Goal: Task Accomplishment & Management: Manage account settings

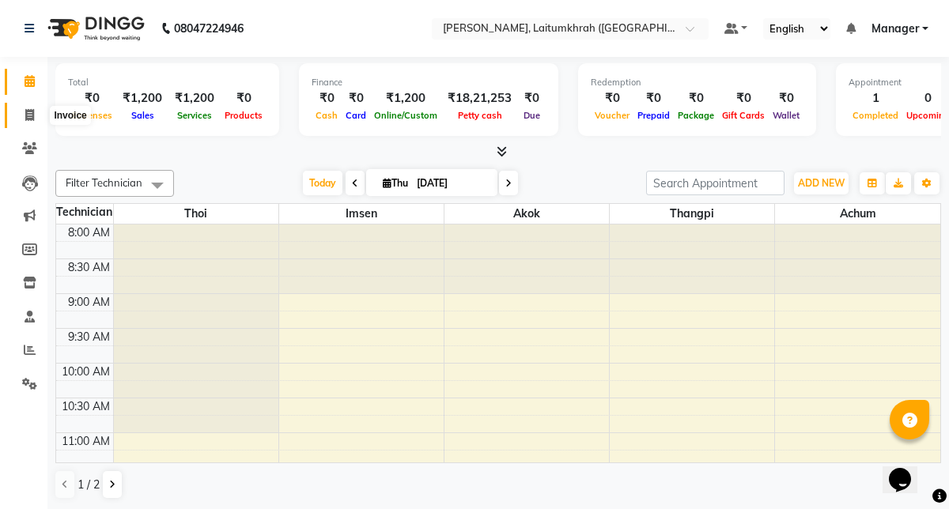
click at [28, 119] on icon at bounding box center [29, 115] width 9 height 12
select select "service"
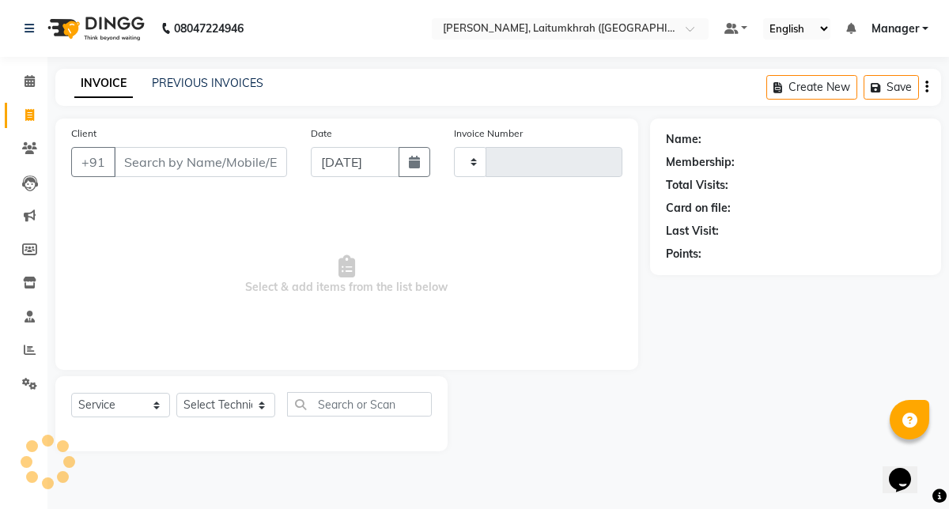
type input "0344"
select select "3812"
click at [205, 86] on link "PREVIOUS INVOICES" at bounding box center [207, 83] width 111 height 14
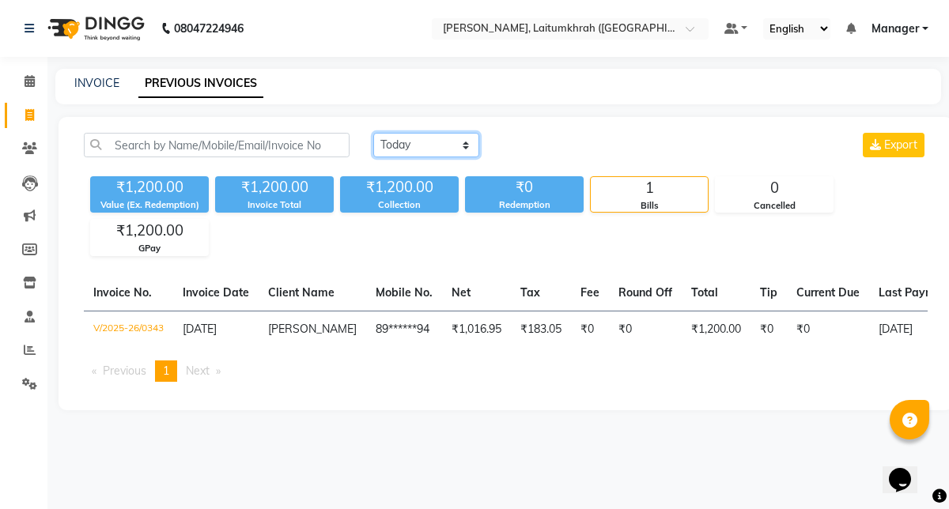
click at [452, 142] on select "[DATE] [DATE] Custom Range" at bounding box center [426, 145] width 106 height 25
select select "[DATE]"
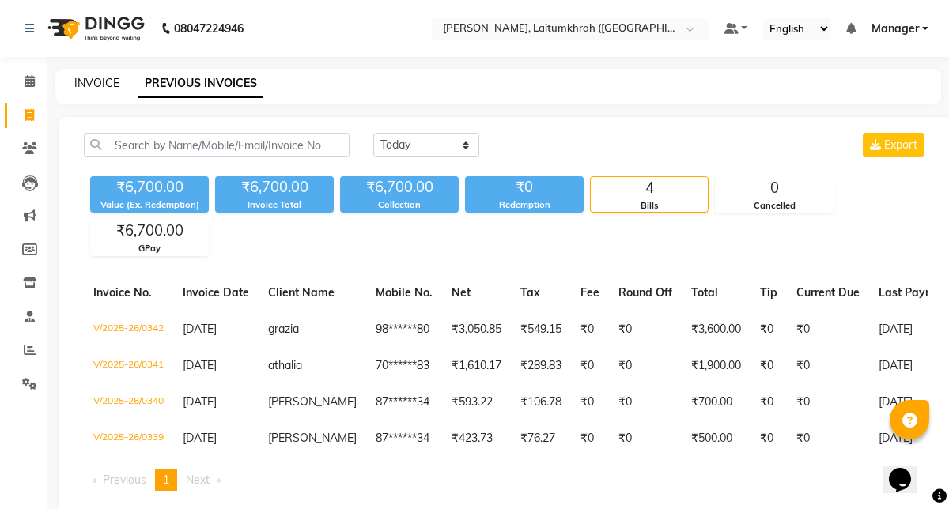
click at [92, 77] on link "INVOICE" at bounding box center [96, 83] width 45 height 14
select select "3812"
select select "service"
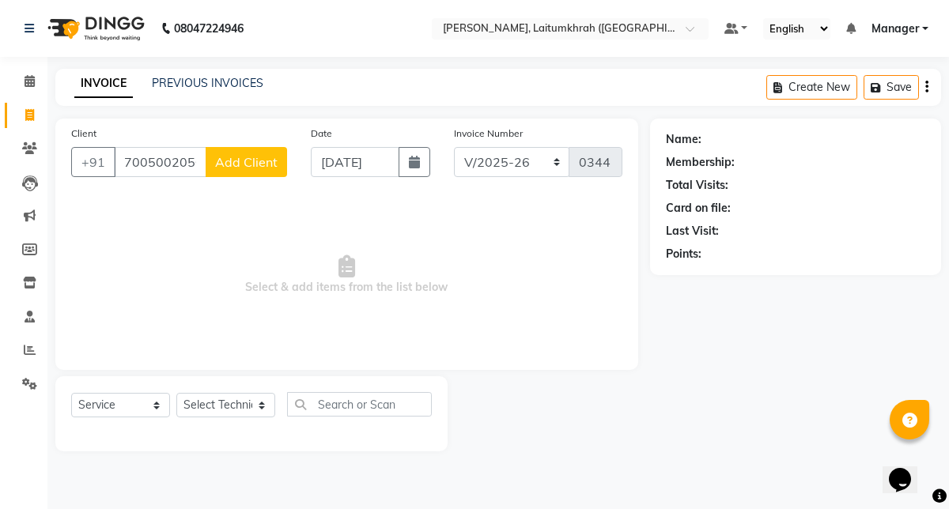
type input "7005002050"
click at [226, 169] on span "Add Client" at bounding box center [246, 162] width 62 height 16
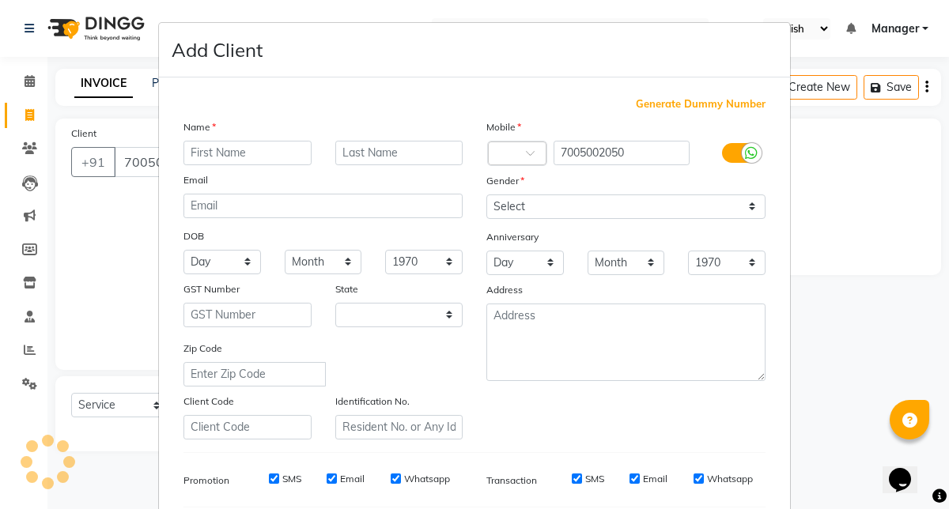
select select "21"
type input "[PERSON_NAME]"
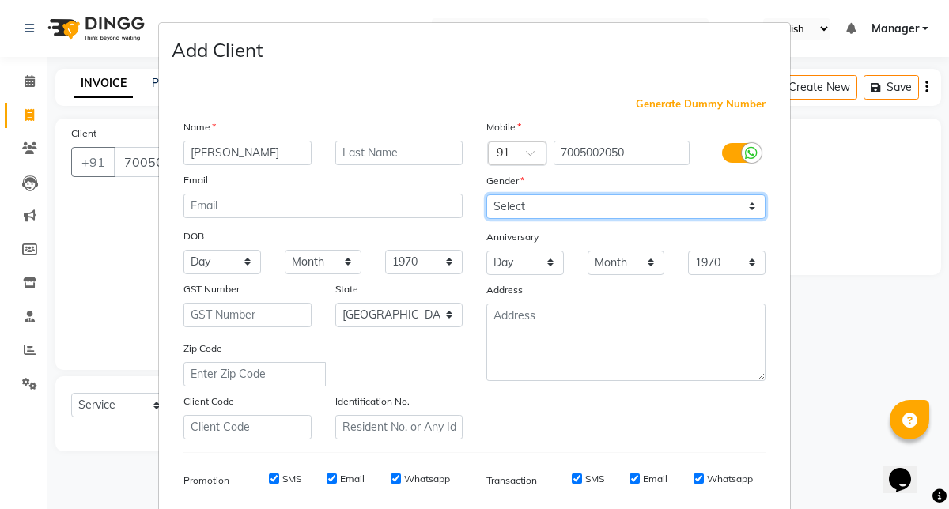
click at [547, 202] on select "Select [DEMOGRAPHIC_DATA] [DEMOGRAPHIC_DATA] Other Prefer Not To Say" at bounding box center [625, 206] width 279 height 25
select select "[DEMOGRAPHIC_DATA]"
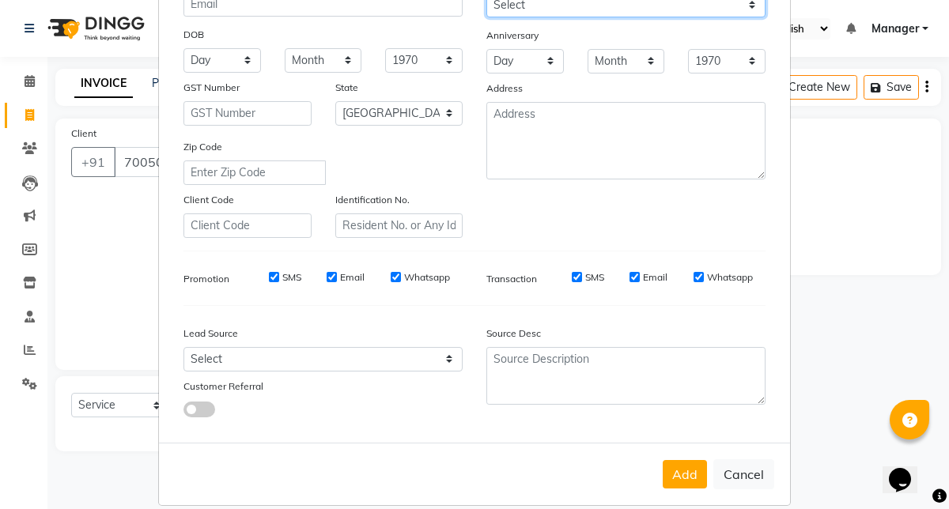
scroll to position [221, 0]
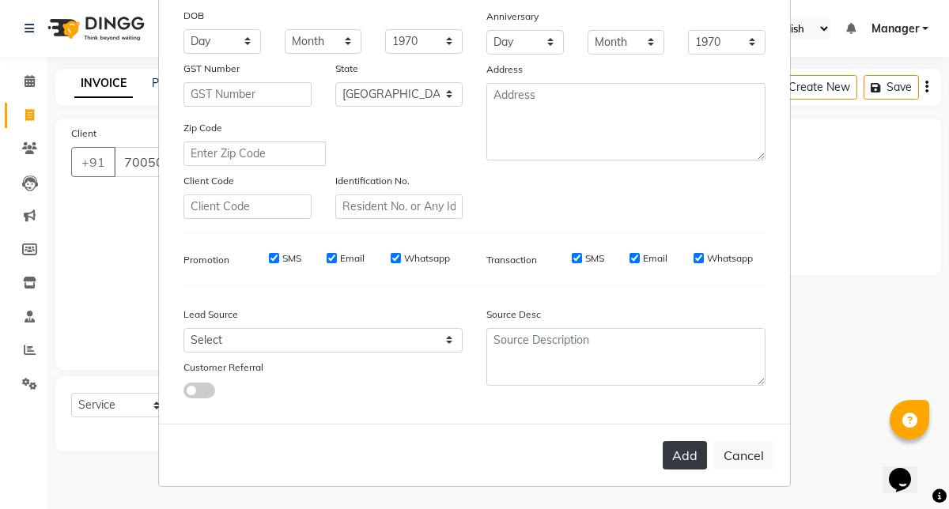
click at [700, 457] on button "Add" at bounding box center [685, 455] width 44 height 28
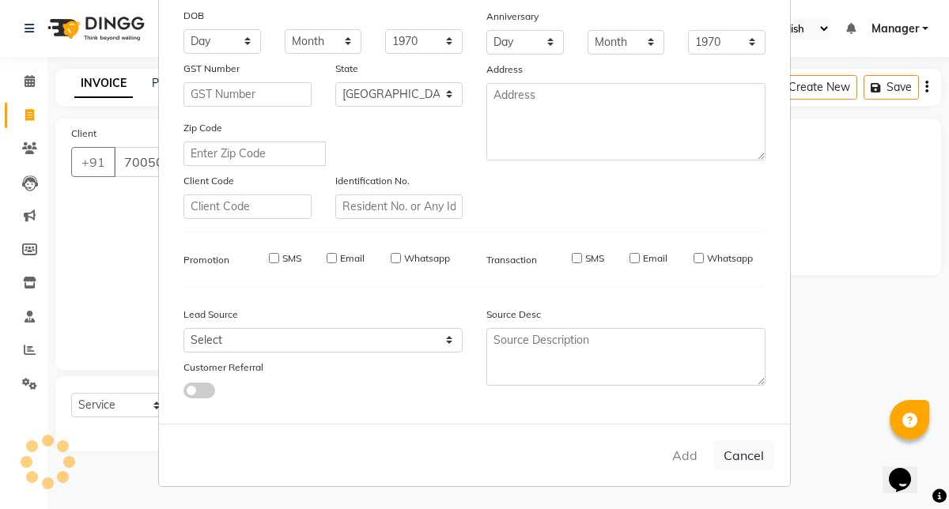
type input "70******50"
select select
select select "null"
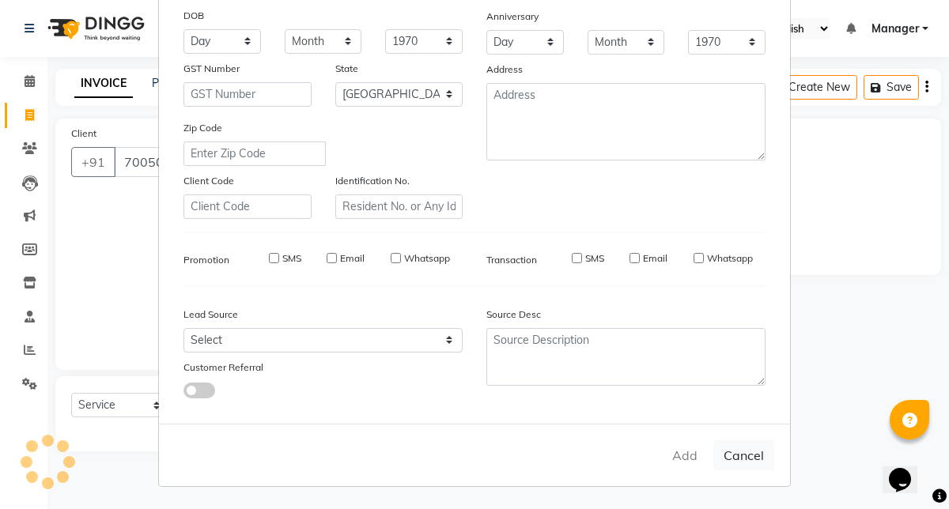
select select
checkbox input "false"
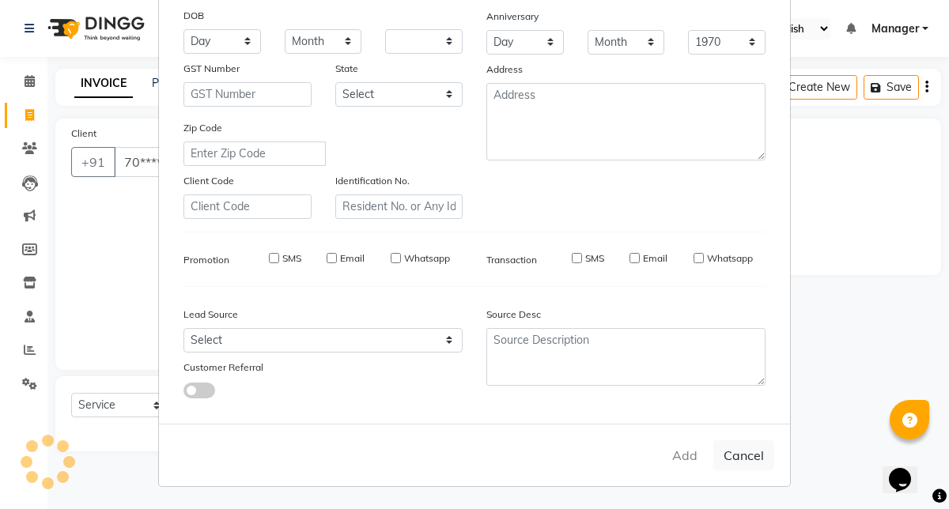
checkbox input "false"
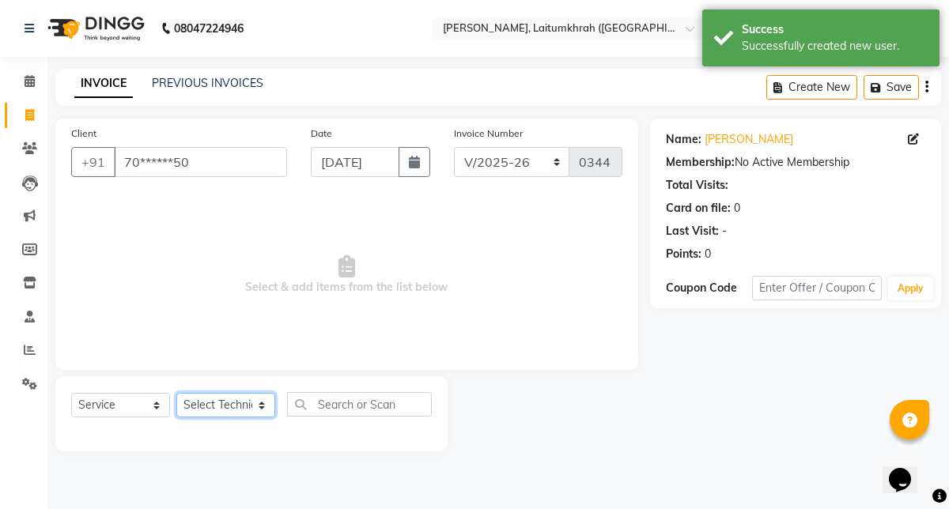
click at [224, 405] on select "Select Technician [PERSON_NAME] Imsen Manager Thangpi Thoi Xenia" at bounding box center [225, 405] width 99 height 25
select select "18614"
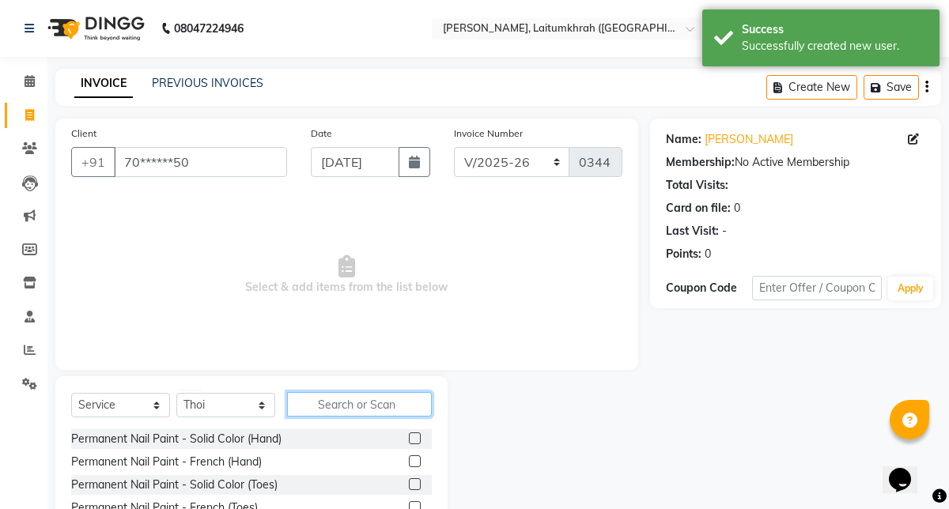
click at [334, 399] on input "text" at bounding box center [359, 404] width 145 height 25
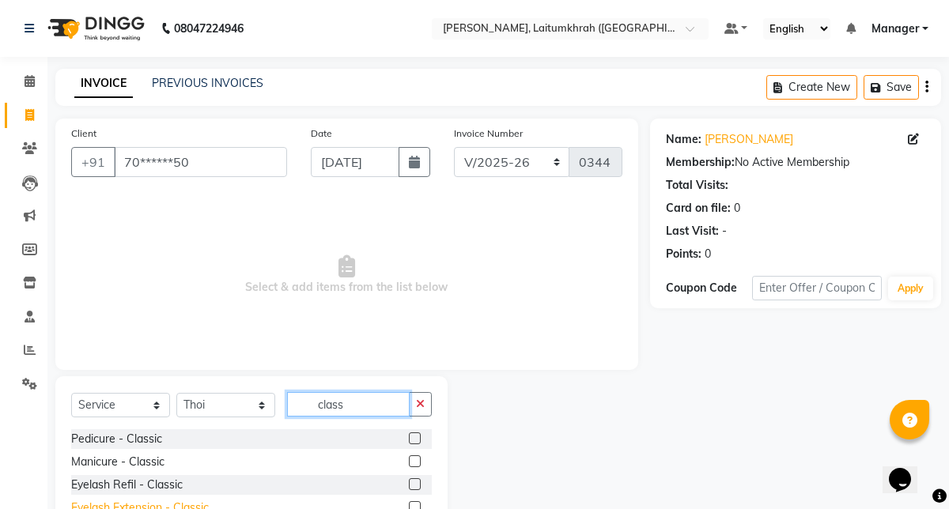
type input "class"
click at [165, 508] on div "Eyelash Extension - Classic" at bounding box center [140, 508] width 138 height 17
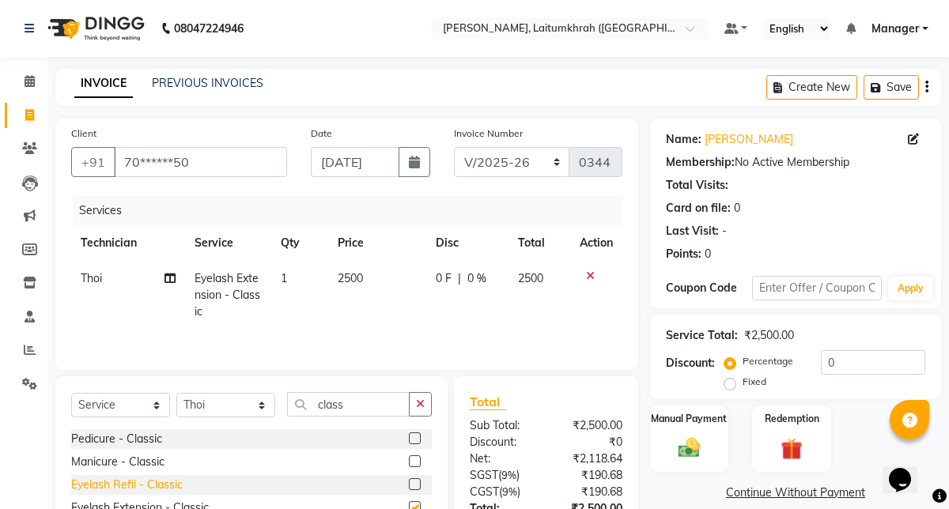
checkbox input "false"
click at [350, 293] on td "2500" at bounding box center [377, 295] width 98 height 69
select select "18614"
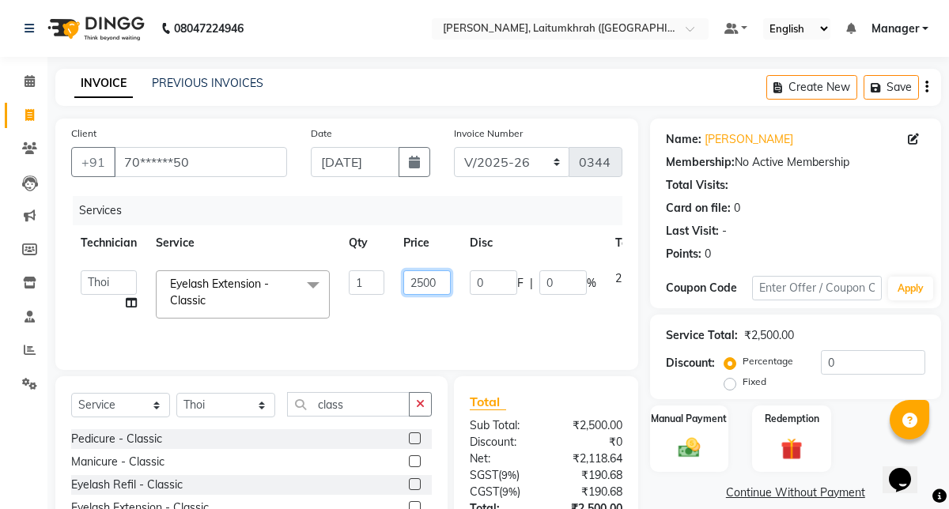
click at [421, 285] on input "2500" at bounding box center [426, 282] width 47 height 25
type input "2000"
click at [628, 367] on div "Client +91 70******50 Date [DATE] Invoice Number BTH/2025-26 RED/2025-26 V/2025…" at bounding box center [346, 244] width 583 height 251
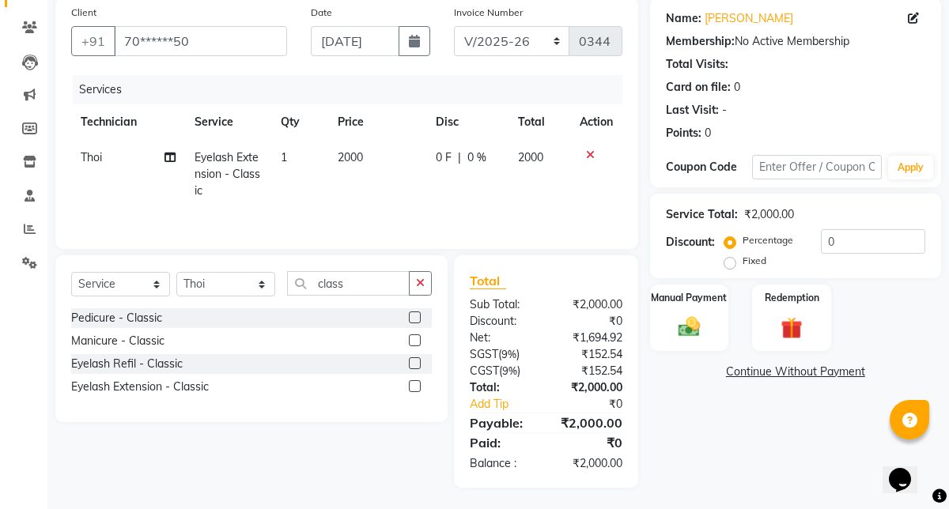
scroll to position [123, 0]
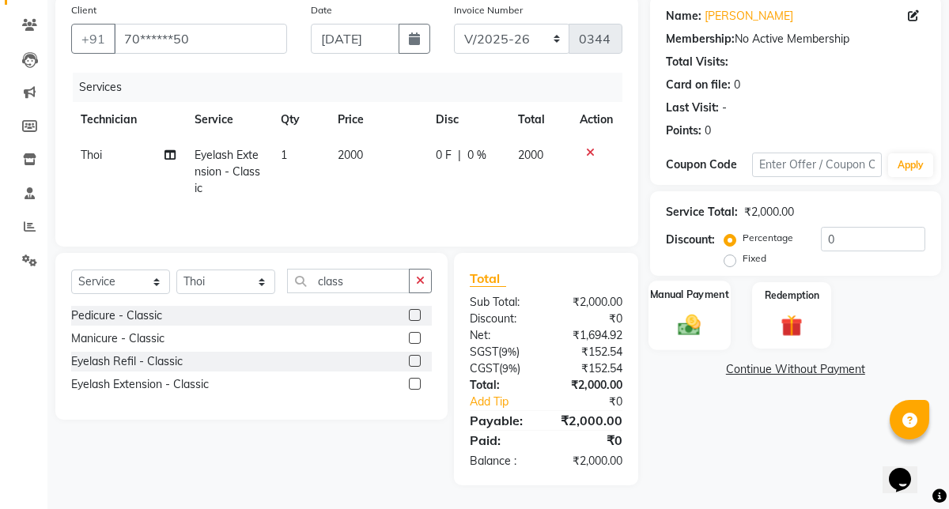
click at [703, 345] on div "Manual Payment" at bounding box center [689, 316] width 82 height 70
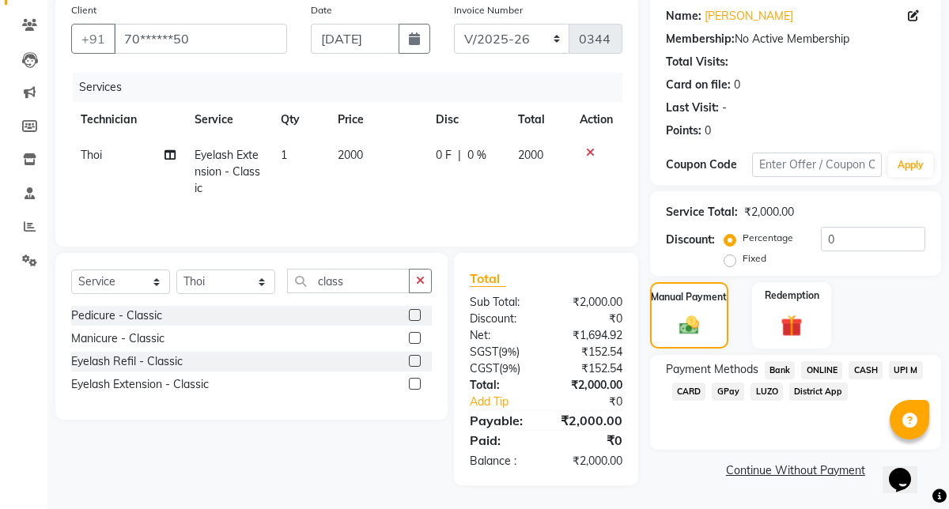
click at [736, 394] on span "GPay" at bounding box center [728, 392] width 32 height 18
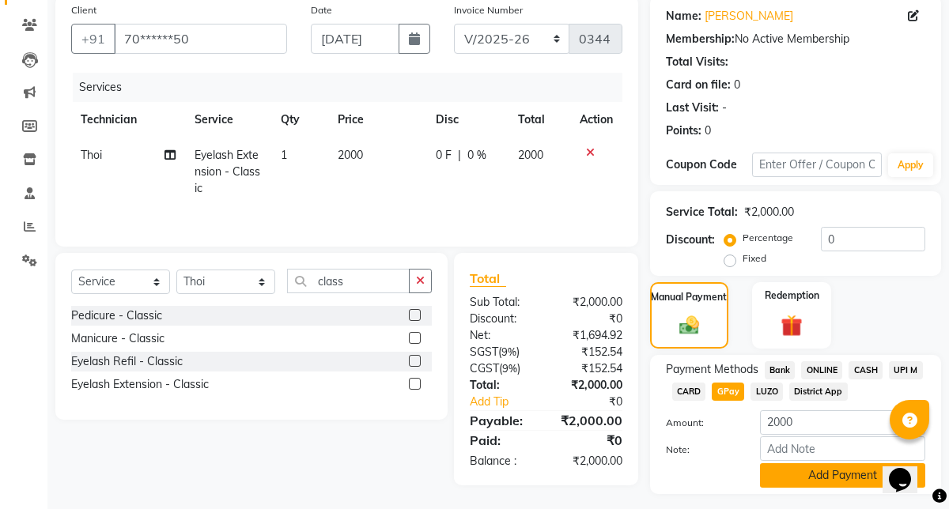
click at [809, 476] on button "Add Payment" at bounding box center [842, 475] width 165 height 25
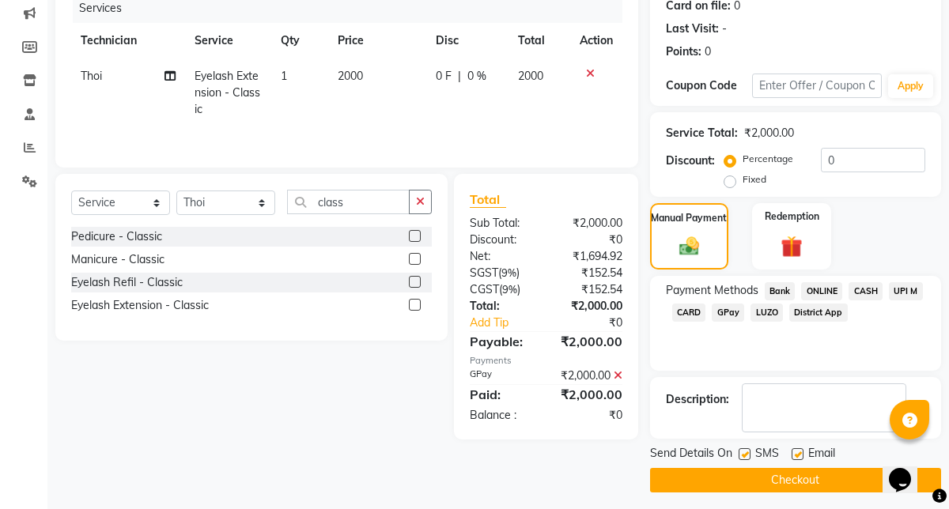
scroll to position [210, 0]
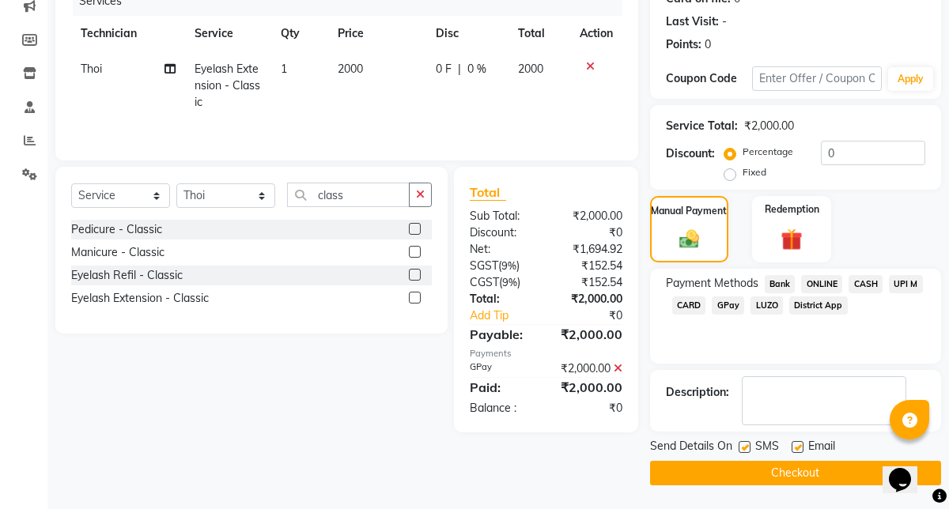
click at [810, 465] on button "Checkout" at bounding box center [795, 473] width 291 height 25
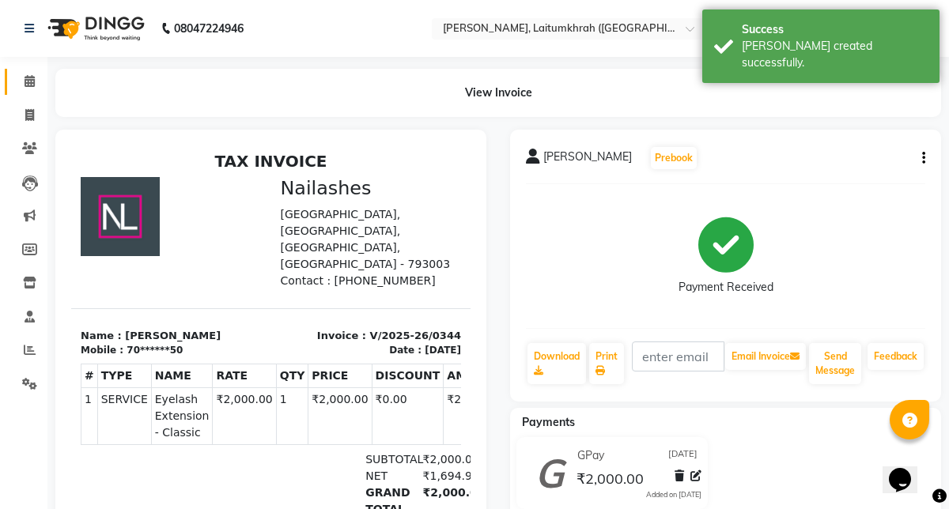
click at [31, 86] on icon at bounding box center [30, 81] width 10 height 12
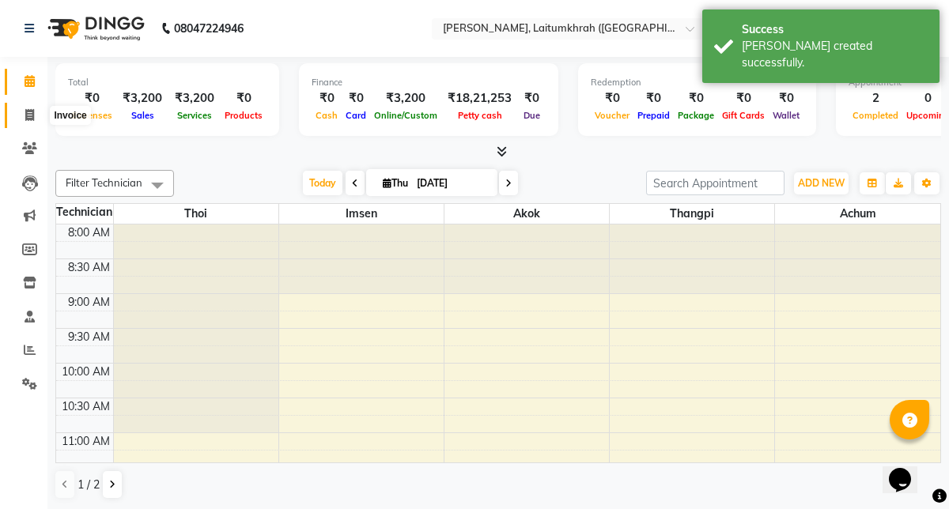
click at [28, 115] on icon at bounding box center [29, 115] width 9 height 12
select select "service"
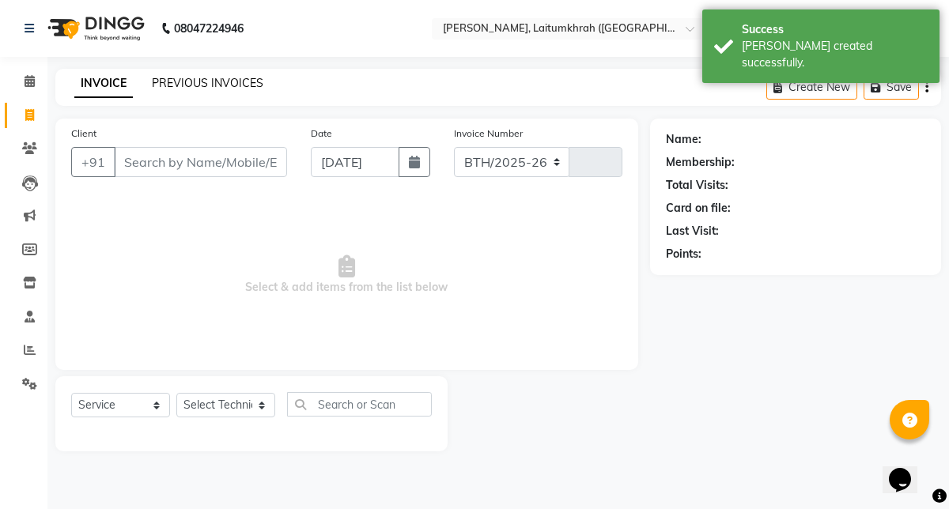
select select "3812"
type input "0345"
click at [189, 82] on link "PREVIOUS INVOICES" at bounding box center [207, 83] width 111 height 14
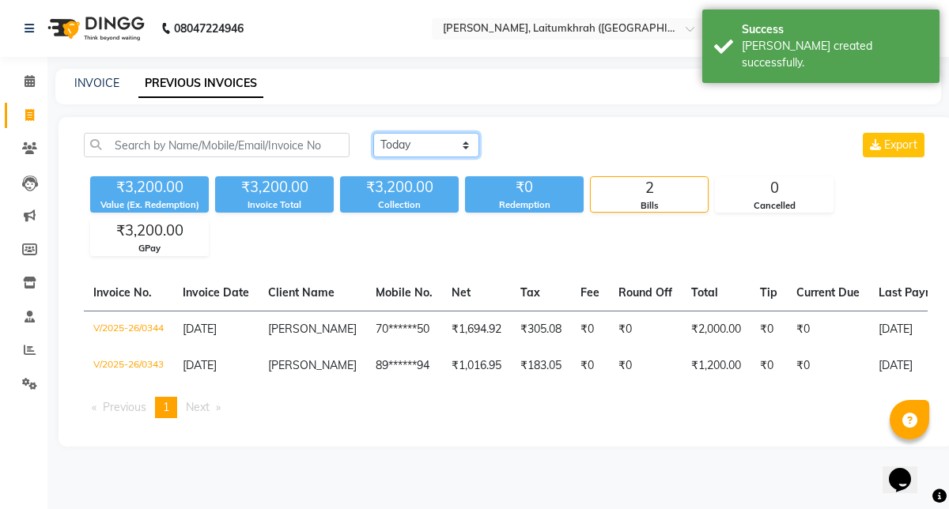
click at [433, 136] on select "[DATE] [DATE] Custom Range" at bounding box center [426, 145] width 106 height 25
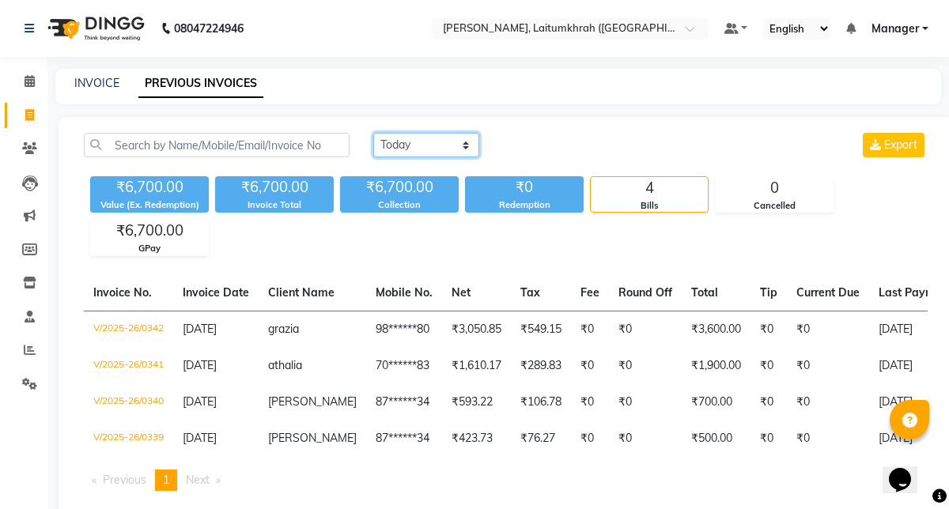
click at [418, 152] on select "[DATE] [DATE] Custom Range" at bounding box center [426, 145] width 106 height 25
select select "range"
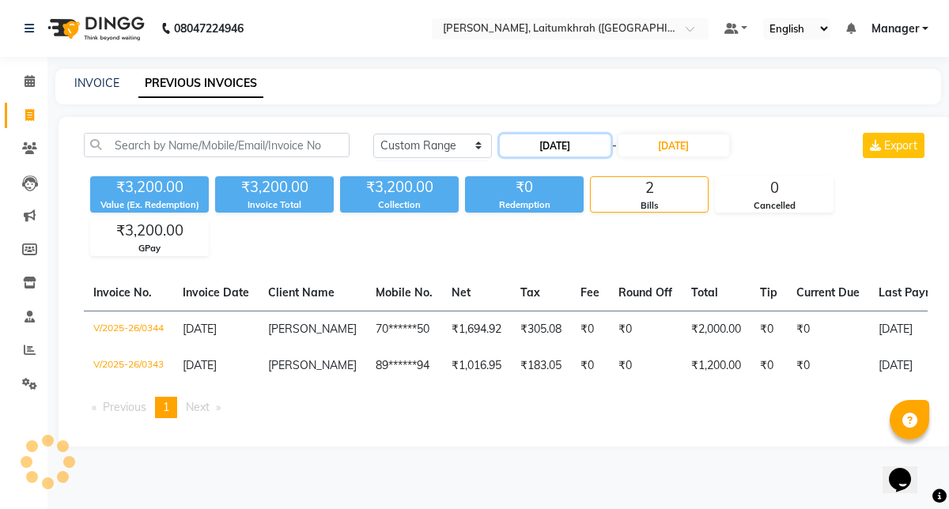
click at [556, 139] on input "[DATE]" at bounding box center [555, 145] width 111 height 22
select select "9"
select select "2025"
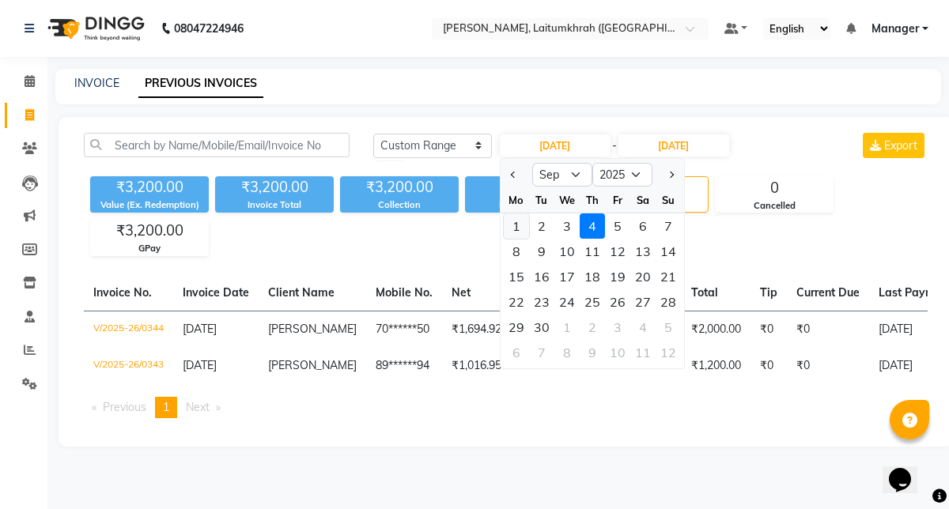
click at [521, 226] on div "1" at bounding box center [516, 225] width 25 height 25
type input "[DATE]"
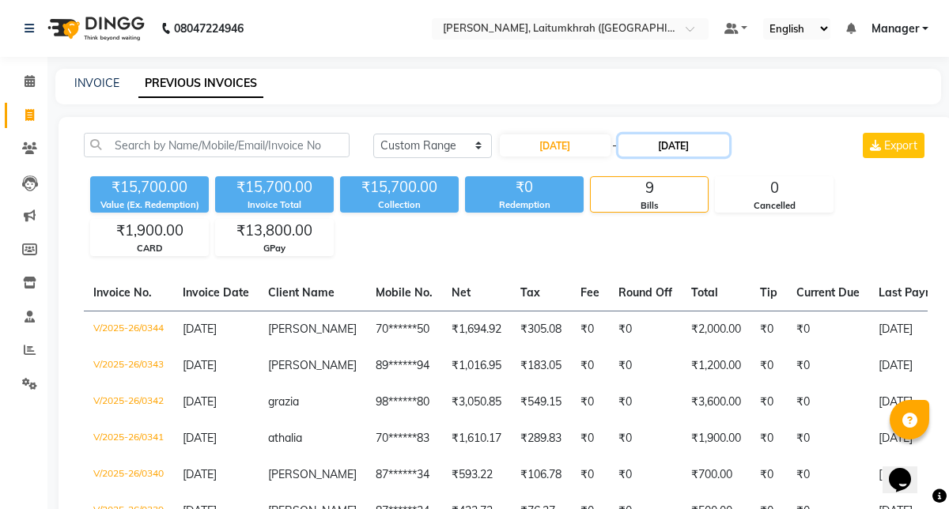
click at [660, 142] on input "[DATE]" at bounding box center [673, 145] width 111 height 22
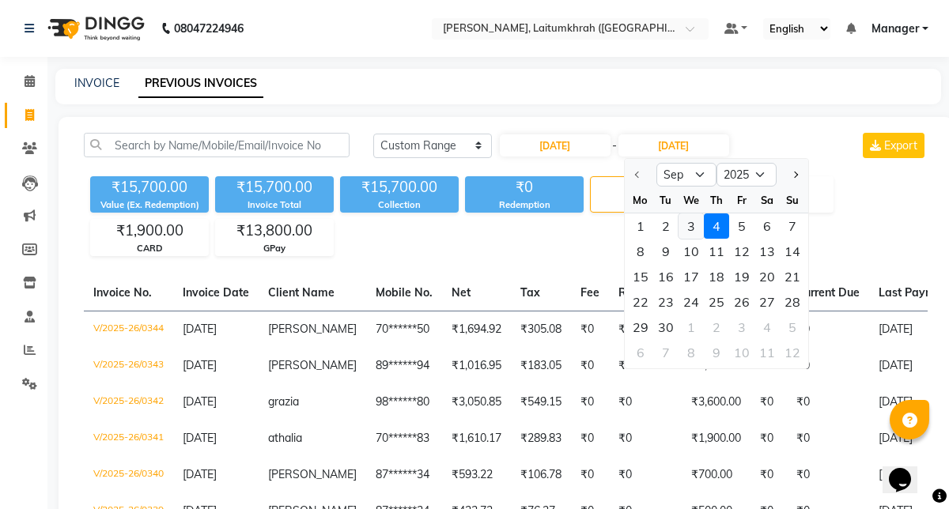
click at [694, 228] on div "3" at bounding box center [690, 225] width 25 height 25
type input "[DATE]"
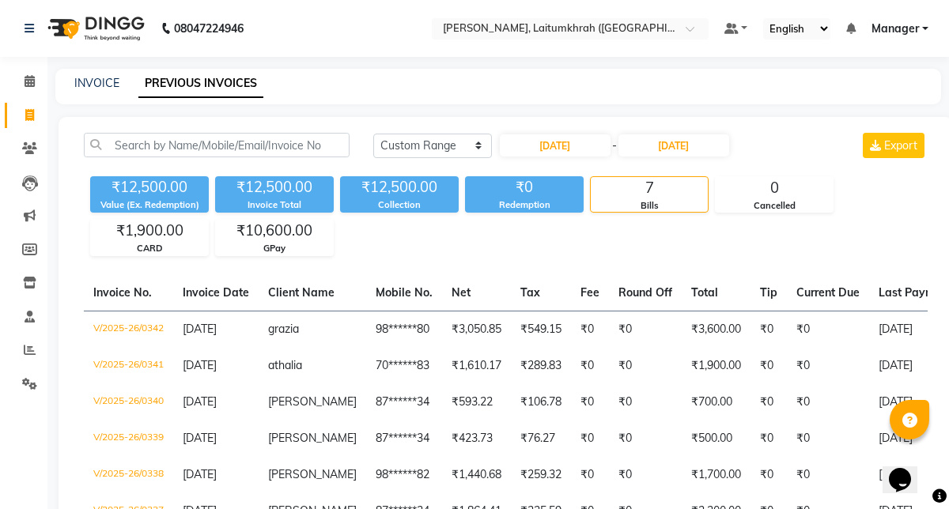
click at [93, 98] on div "INVOICE PREVIOUS INVOICES" at bounding box center [497, 87] width 885 height 36
click at [104, 83] on link "INVOICE" at bounding box center [96, 83] width 45 height 14
select select "service"
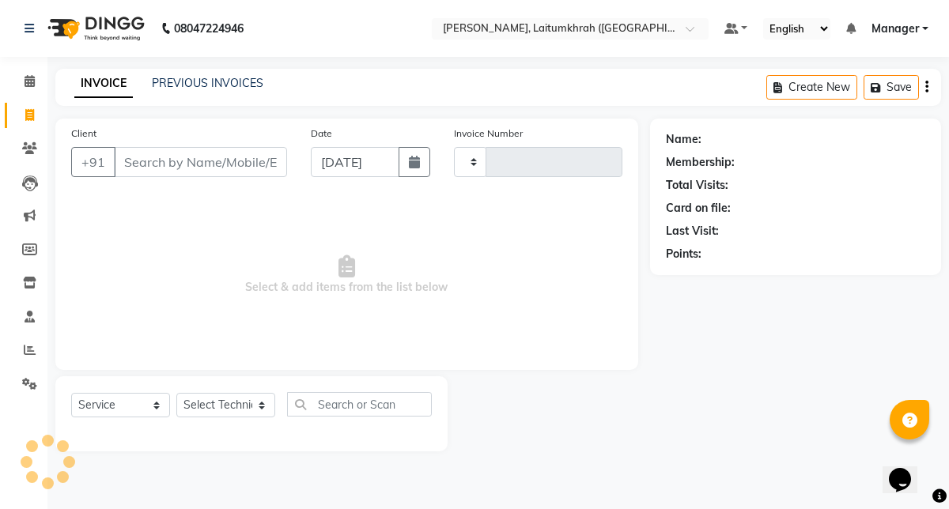
type input "0345"
select select "3812"
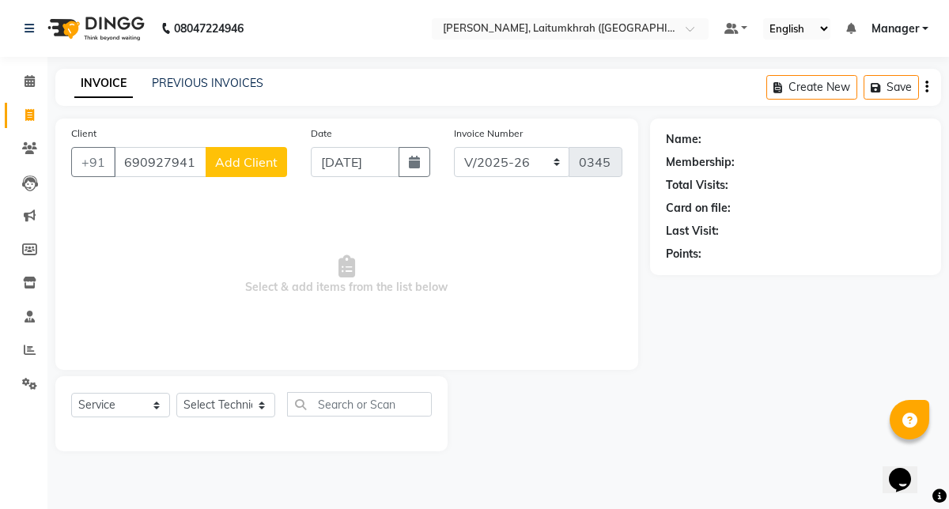
type input "6909279415"
click at [262, 157] on span "Add Client" at bounding box center [246, 162] width 62 height 16
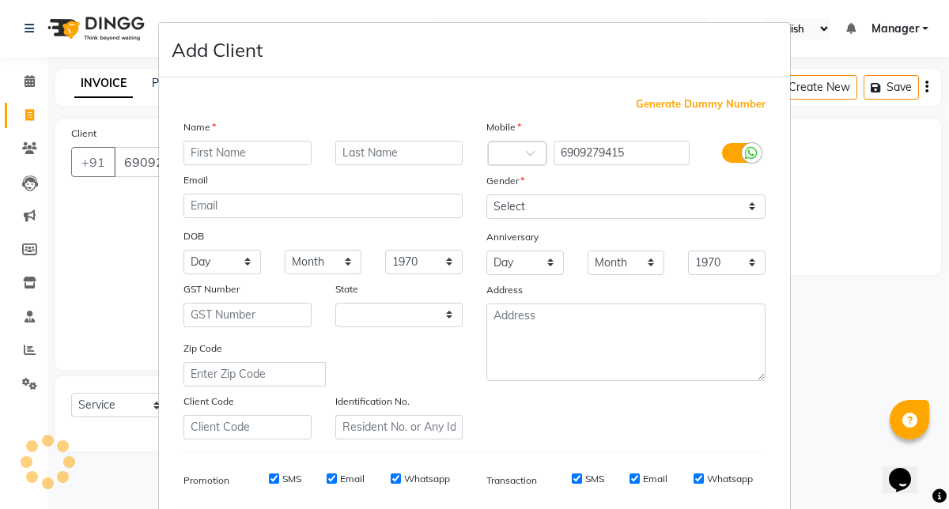
select select "21"
type input "Priya"
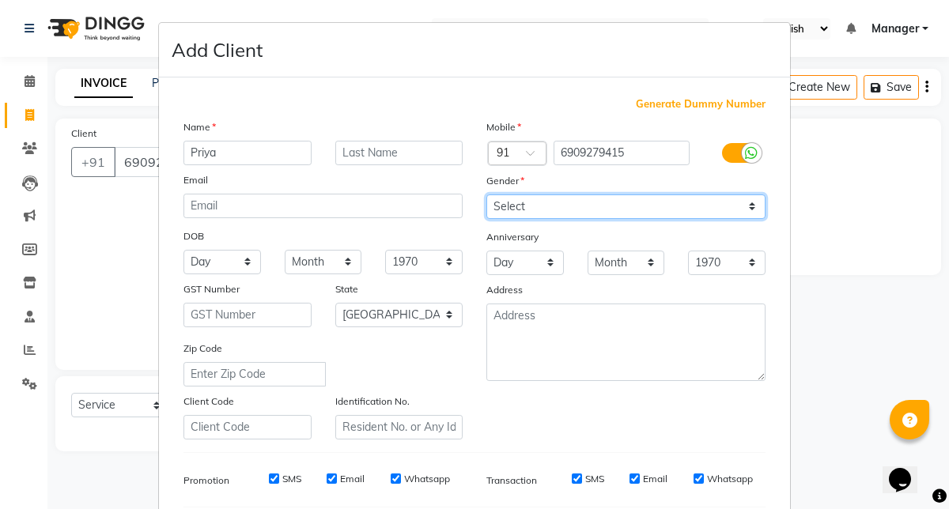
click at [520, 208] on select "Select [DEMOGRAPHIC_DATA] [DEMOGRAPHIC_DATA] Other Prefer Not To Say" at bounding box center [625, 206] width 279 height 25
select select "[DEMOGRAPHIC_DATA]"
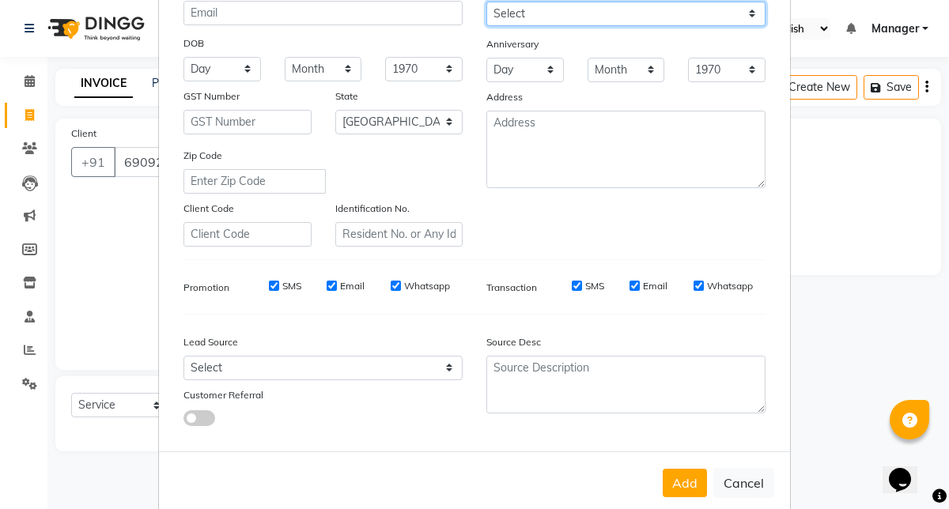
scroll to position [221, 0]
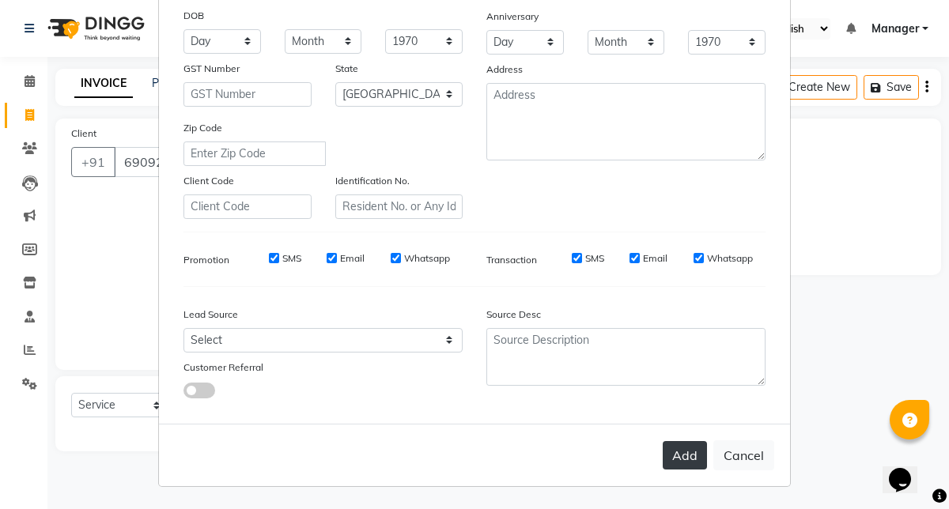
click at [684, 455] on button "Add" at bounding box center [685, 455] width 44 height 28
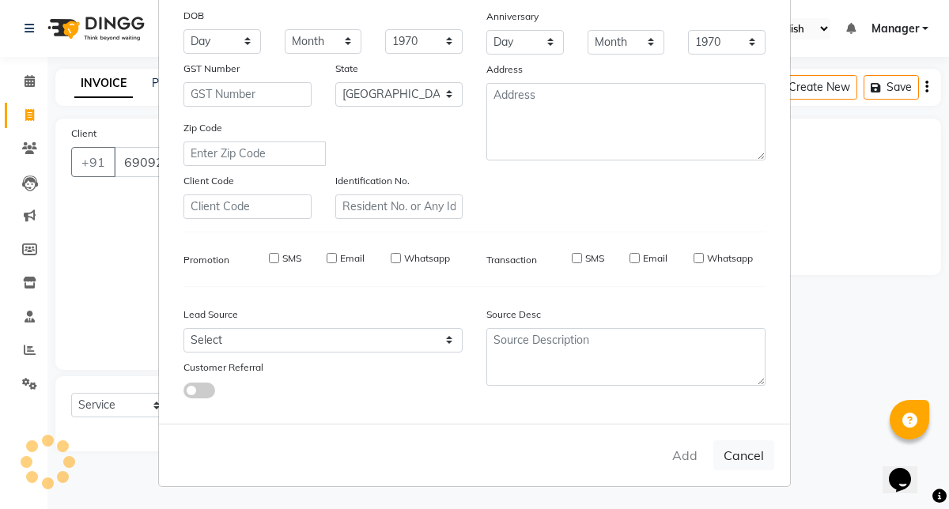
type input "69******15"
select select
select select "null"
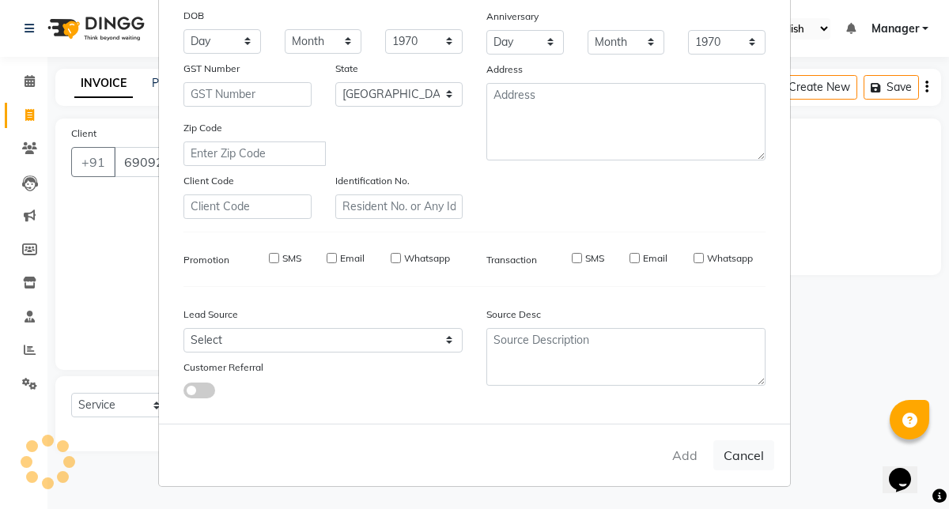
select select
checkbox input "false"
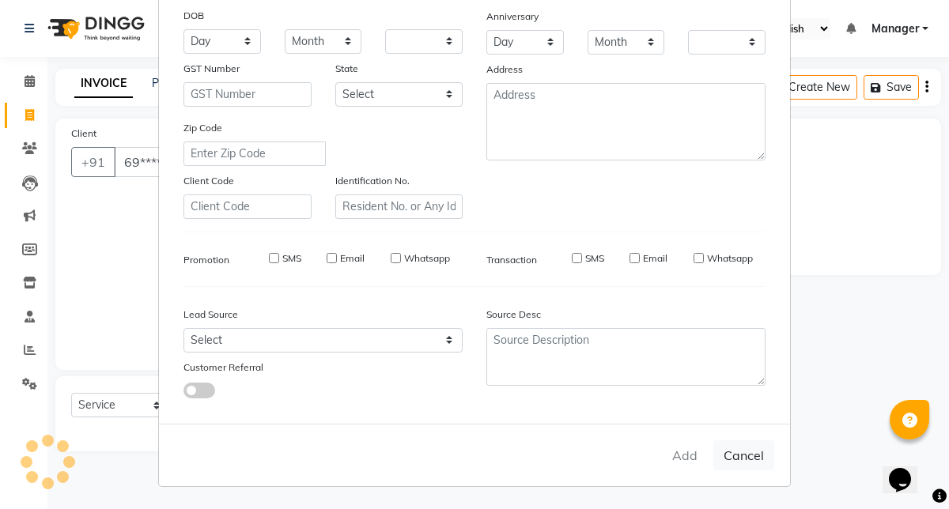
checkbox input "false"
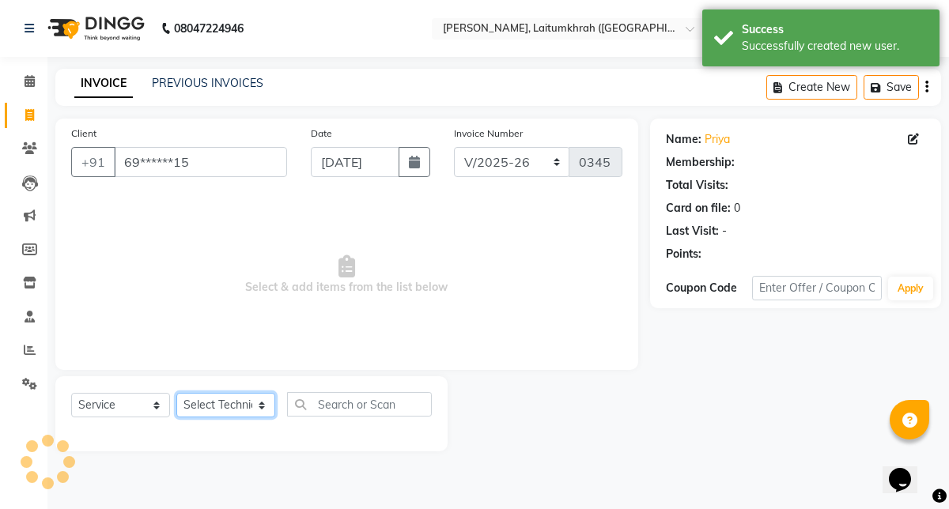
click at [223, 403] on select "Select Technician [PERSON_NAME] Imsen Manager Thangpi Thoi Xenia" at bounding box center [225, 405] width 99 height 25
select select "90780"
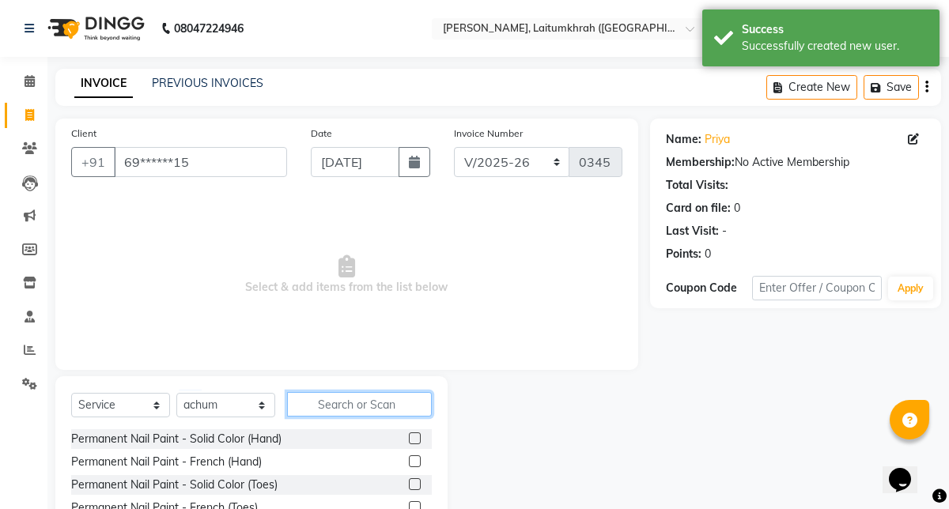
click at [361, 402] on input "text" at bounding box center [359, 404] width 145 height 25
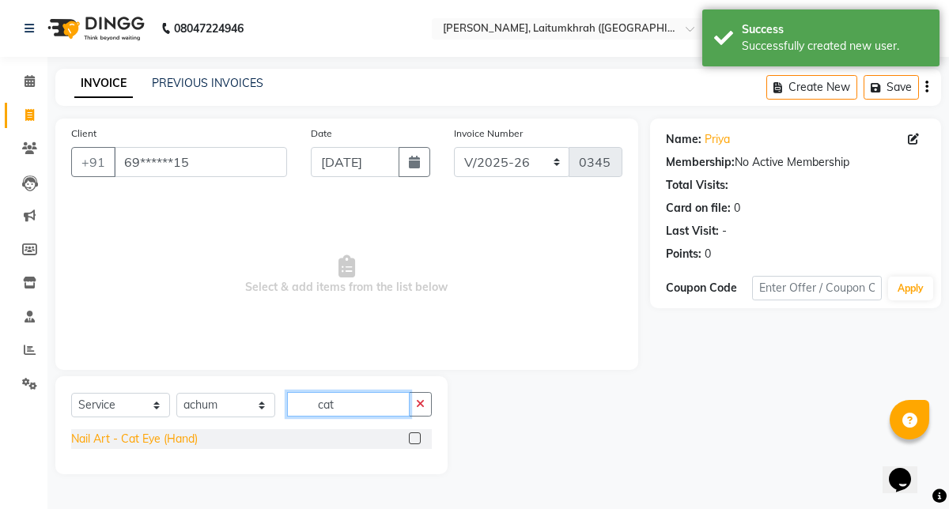
type input "cat"
click at [157, 437] on div "Nail Art - Cat Eye (Hand)" at bounding box center [134, 439] width 126 height 17
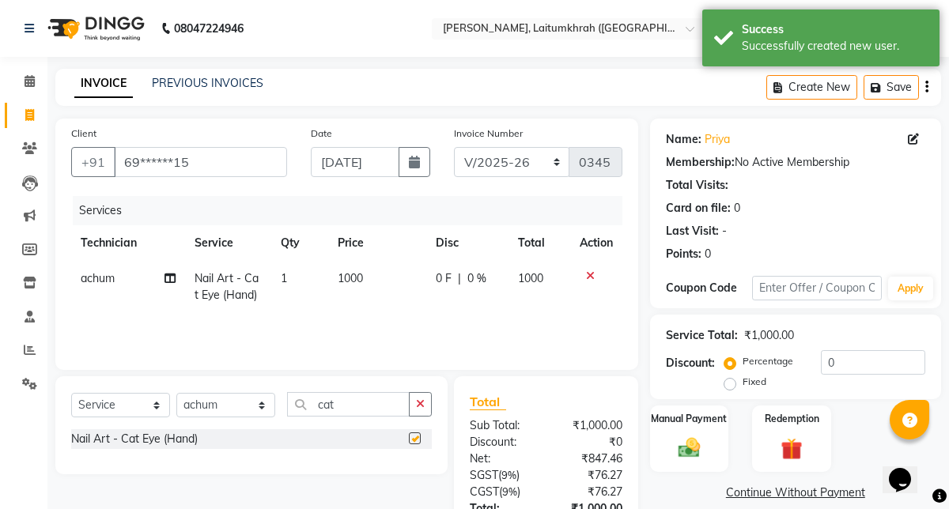
checkbox input "false"
click at [398, 261] on td "1000" at bounding box center [377, 287] width 98 height 52
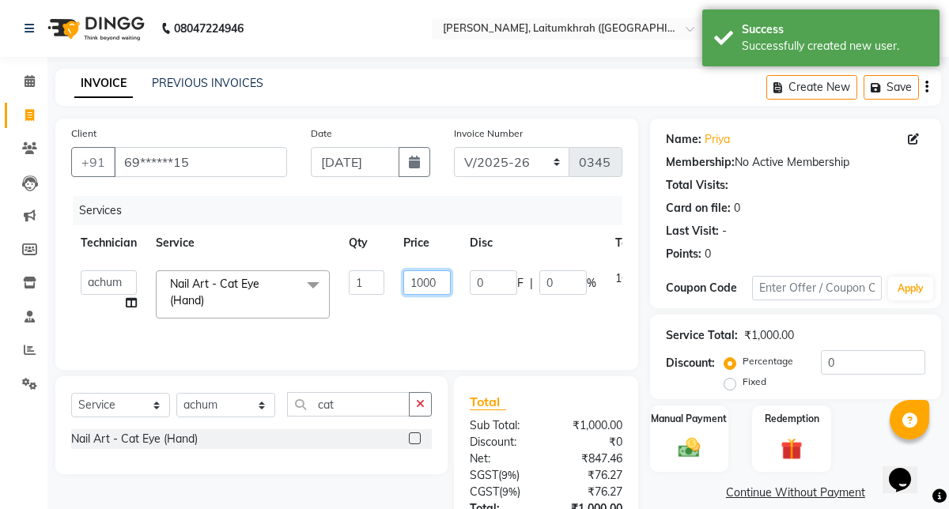
click at [422, 285] on input "1000" at bounding box center [426, 282] width 47 height 25
type input "1200"
click at [712, 454] on div "Manual Payment" at bounding box center [689, 439] width 82 height 70
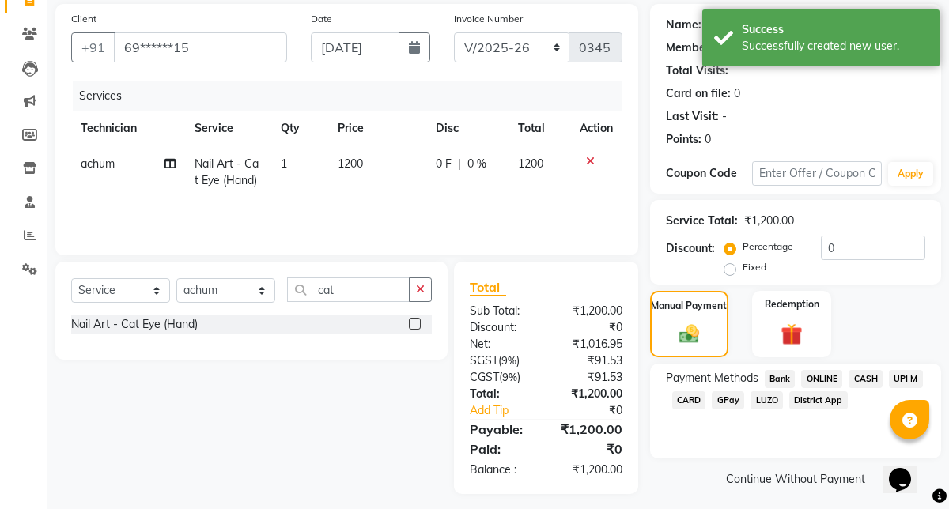
scroll to position [123, 0]
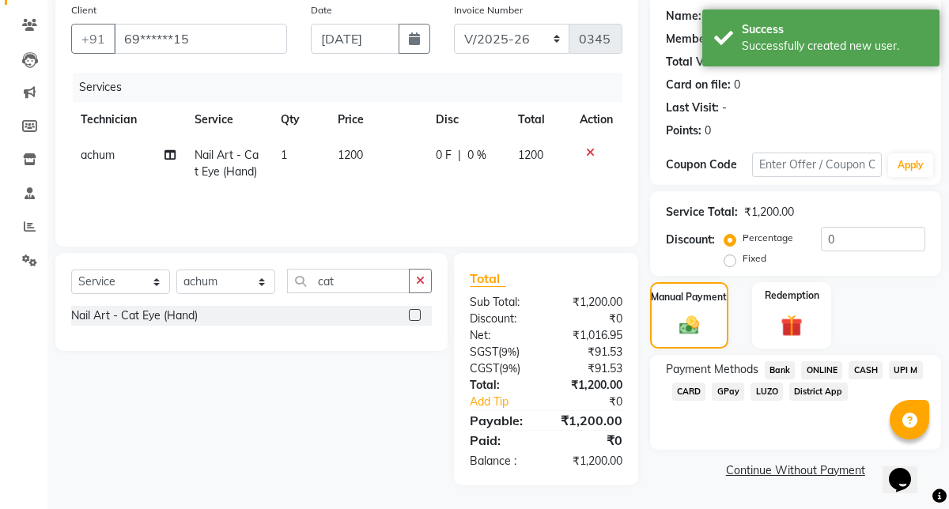
click at [733, 395] on span "GPay" at bounding box center [728, 392] width 32 height 18
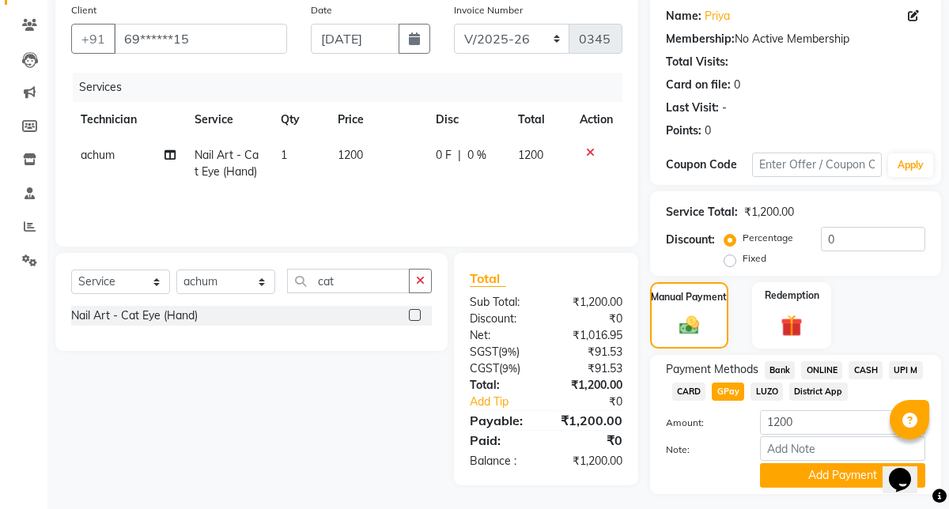
click at [698, 392] on span "CARD" at bounding box center [689, 392] width 34 height 18
click at [807, 485] on button "Add Payment" at bounding box center [842, 475] width 165 height 25
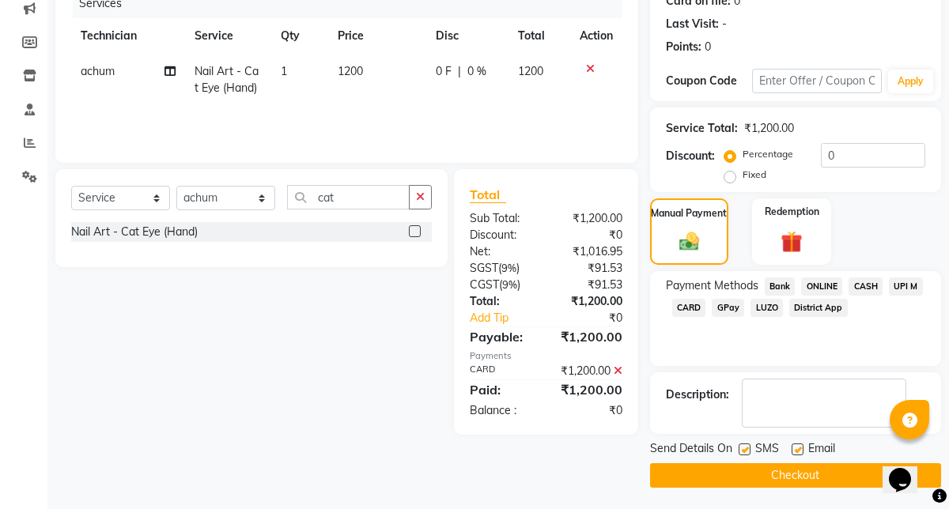
scroll to position [206, 0]
click at [804, 481] on button "Checkout" at bounding box center [795, 476] width 291 height 25
